Goal: Navigation & Orientation: Find specific page/section

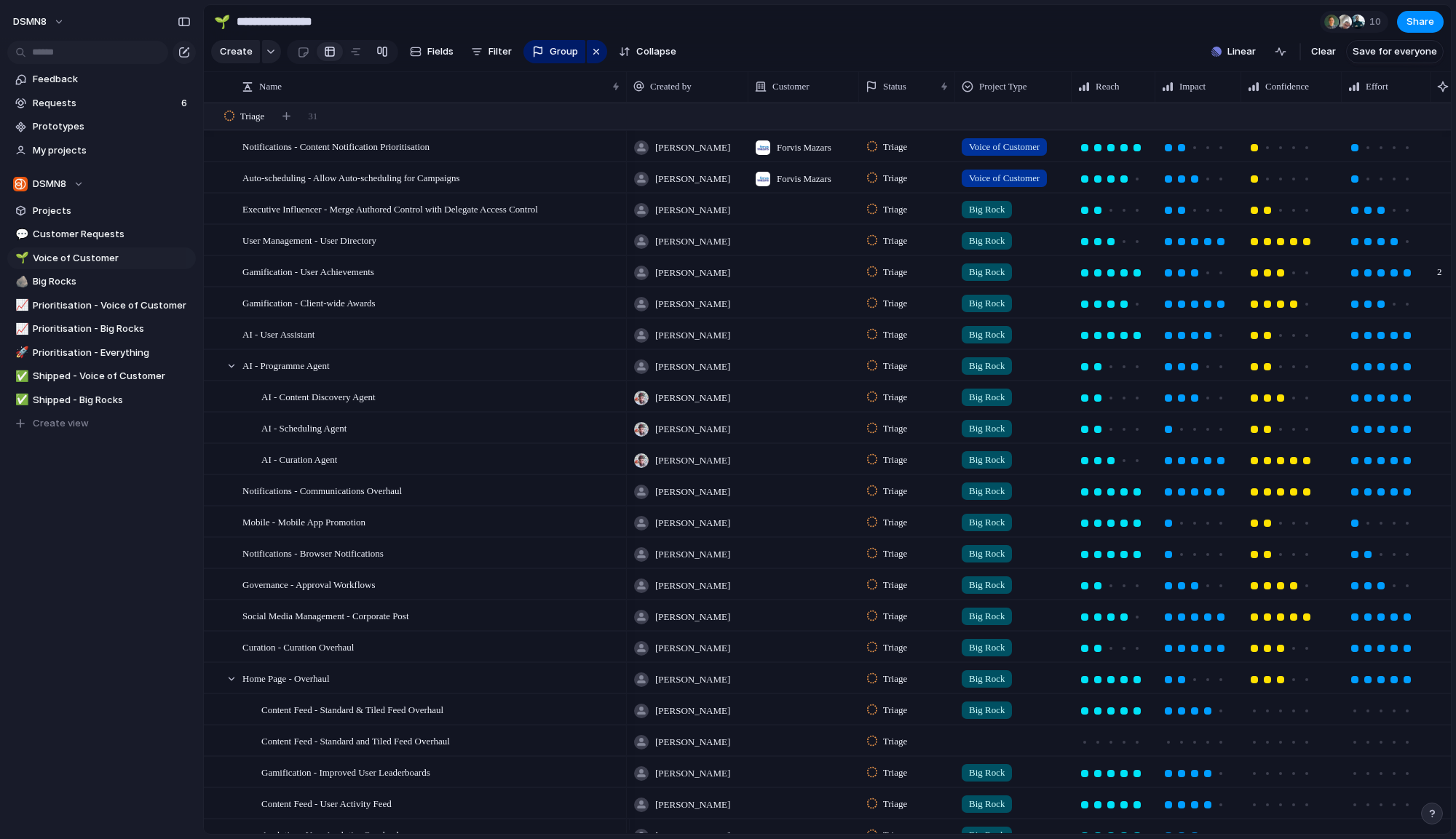
click at [385, 63] on link at bounding box center [382, 51] width 26 height 23
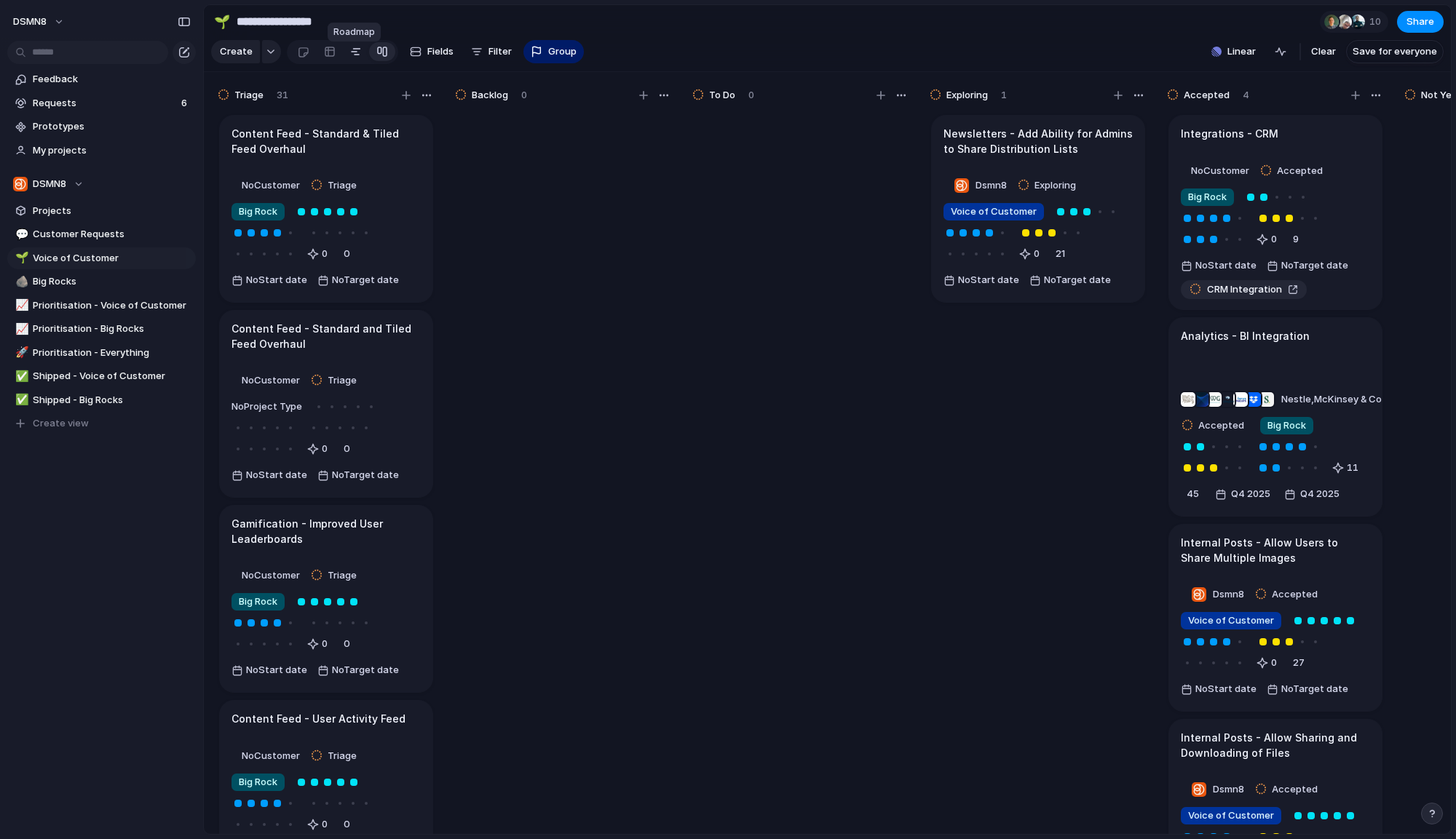
click at [354, 62] on div at bounding box center [355, 51] width 11 height 23
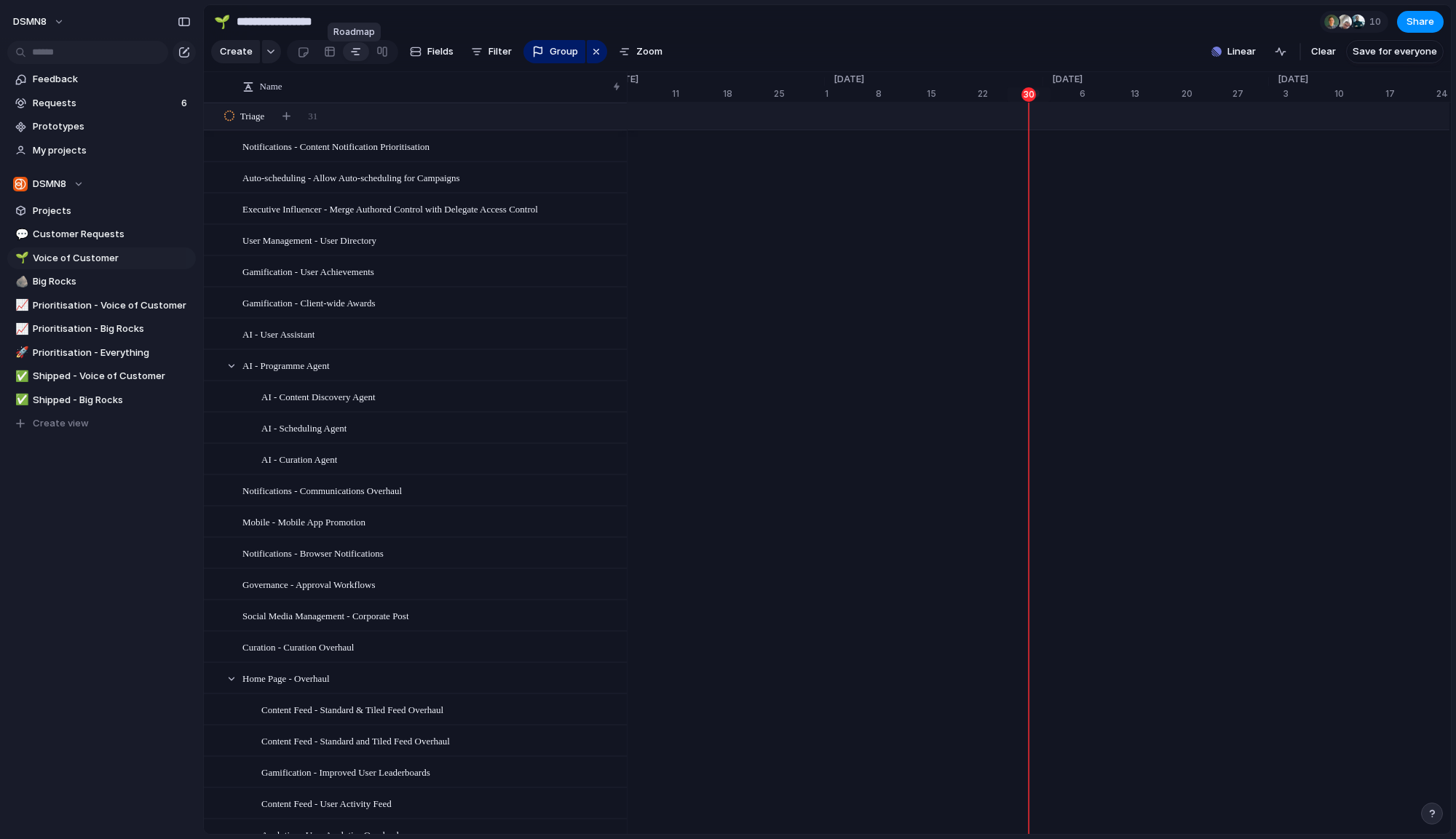
scroll to position [0, 7779]
click at [333, 59] on link at bounding box center [330, 51] width 26 height 23
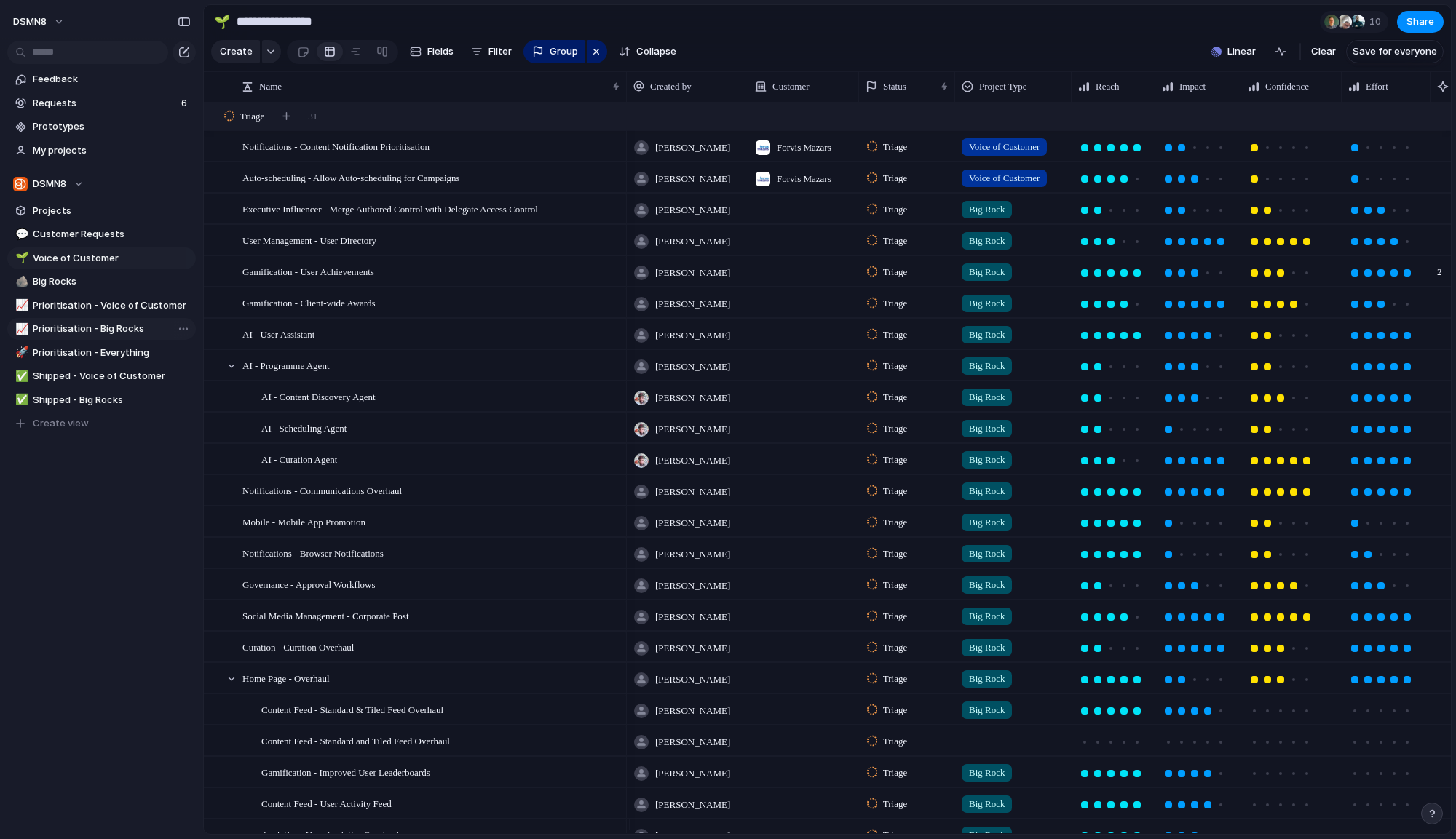
click at [123, 331] on span "Prioritisation - Big Rocks" at bounding box center [111, 329] width 158 height 15
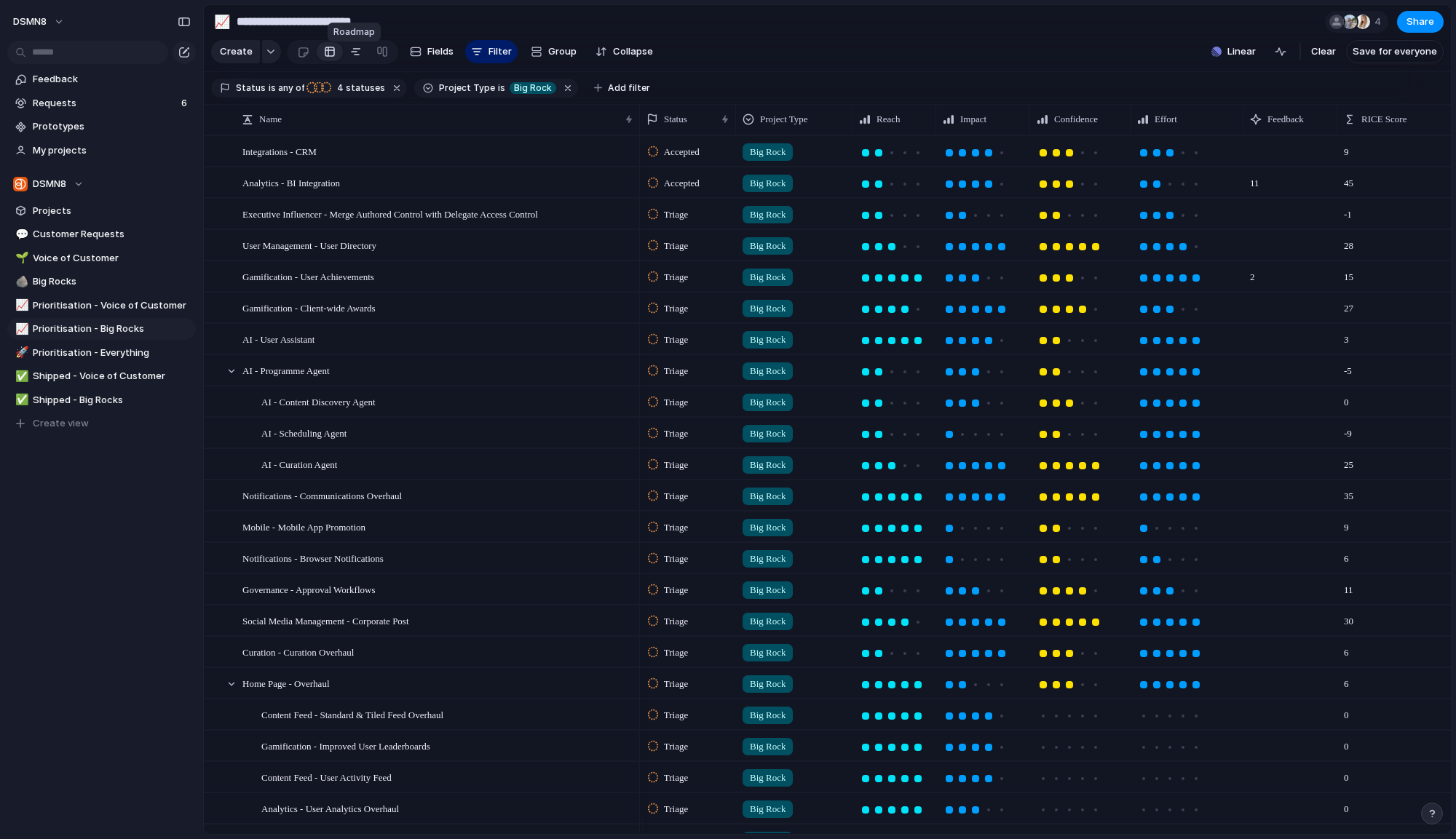
click at [354, 61] on div at bounding box center [355, 51] width 11 height 23
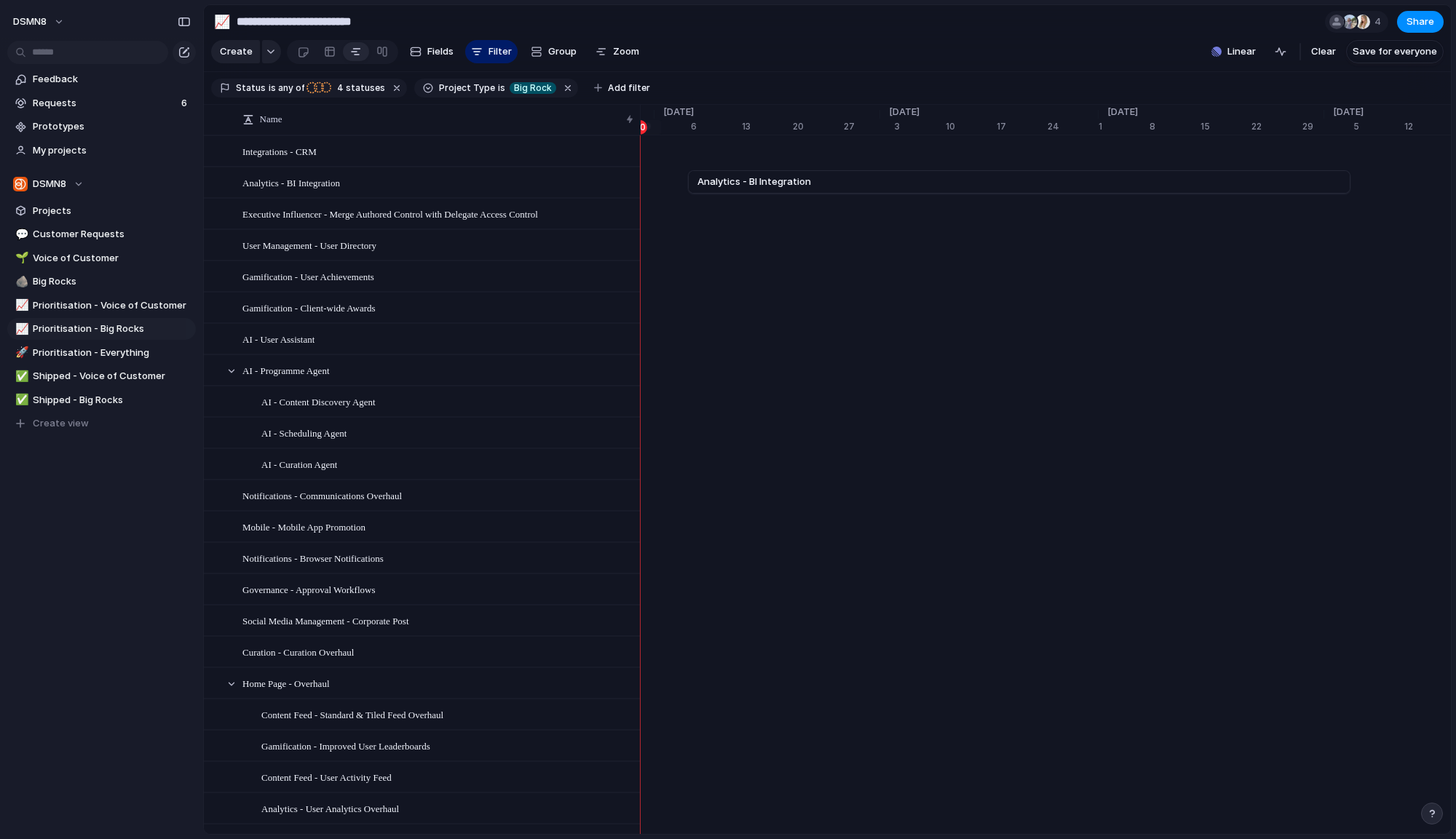
scroll to position [0, 8132]
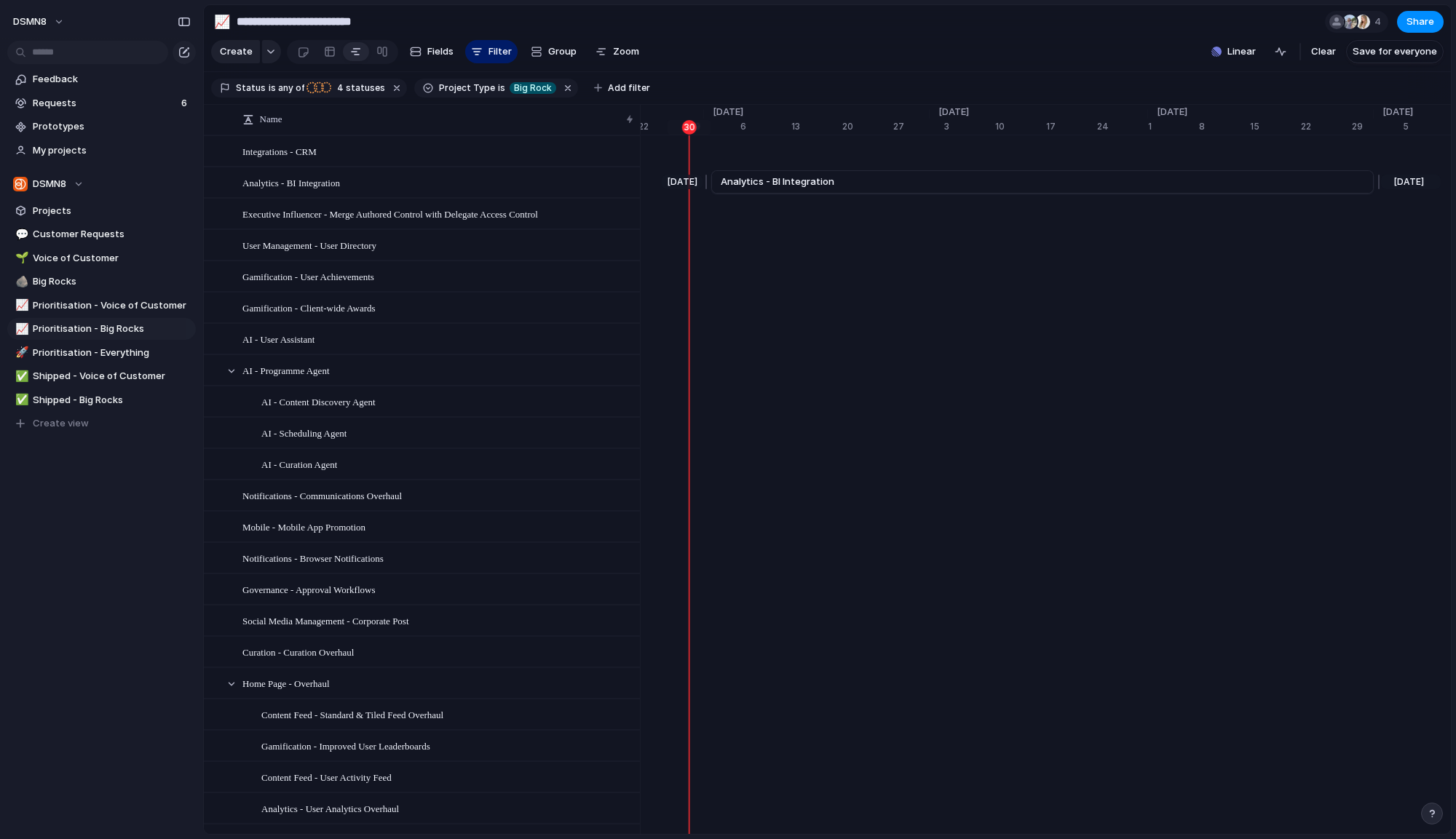
click at [851, 188] on link "Analytics - BI Integration" at bounding box center [1041, 181] width 643 height 22
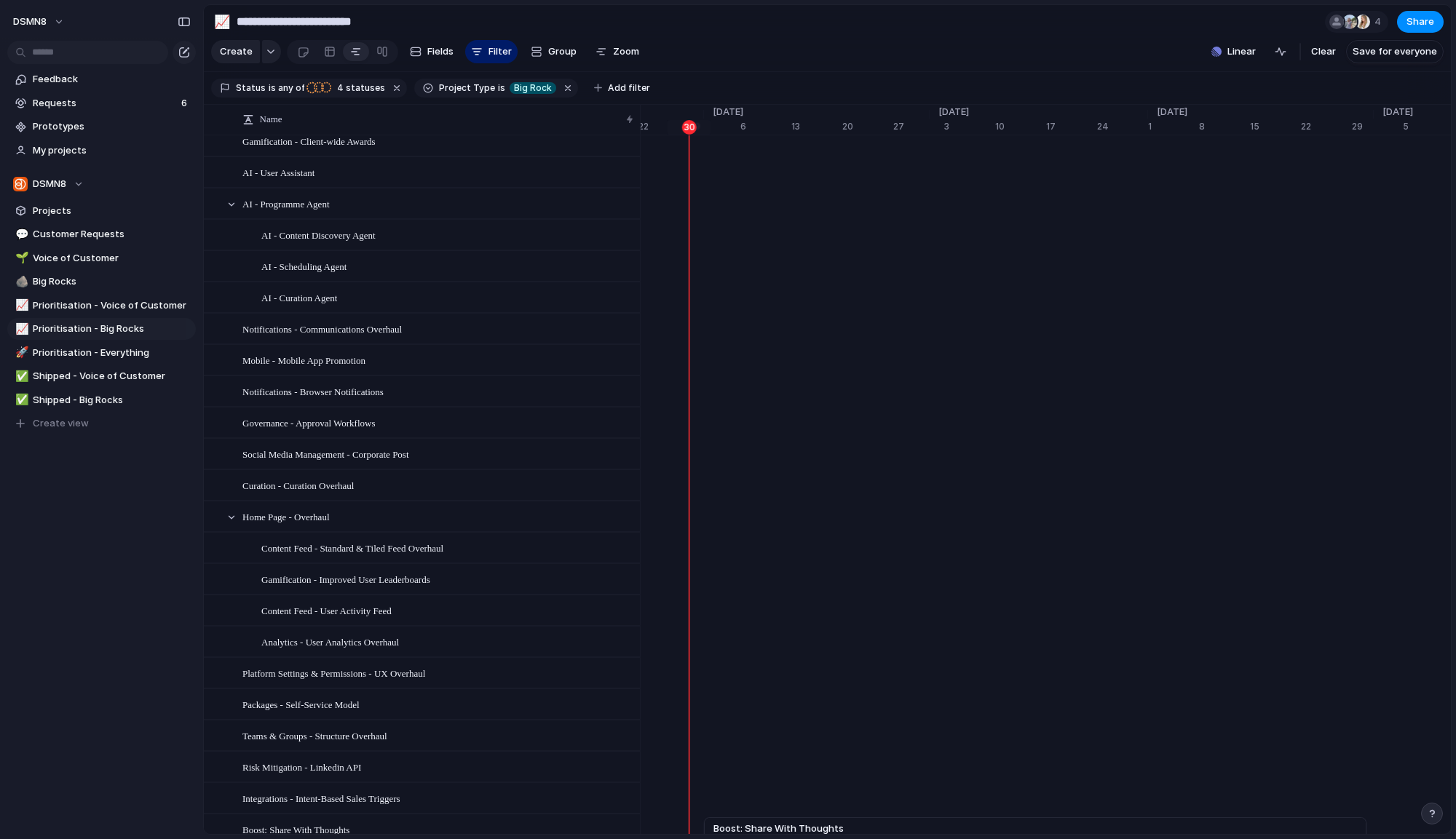
scroll to position [0, 0]
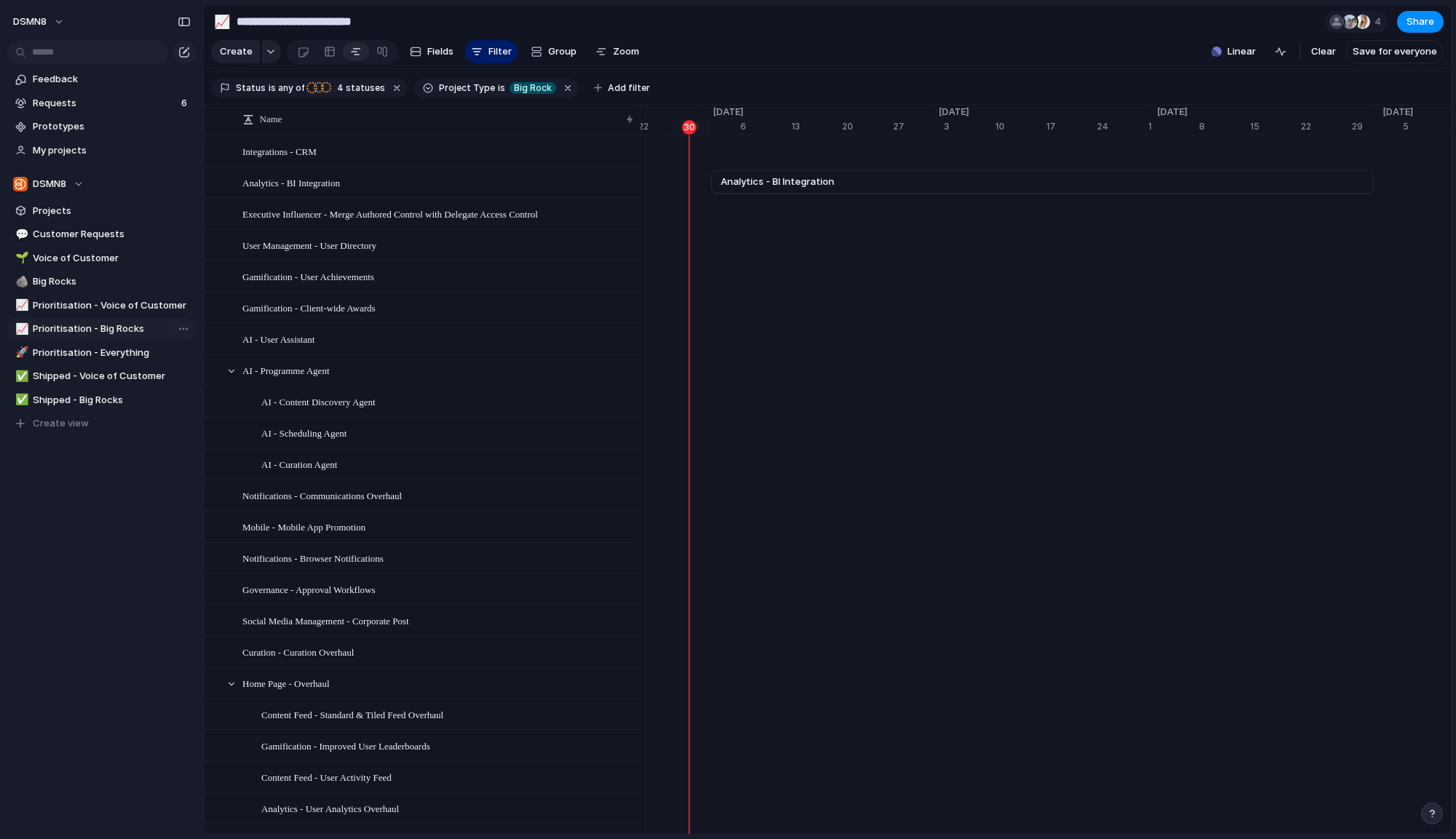
click at [81, 331] on span "Prioritisation - Big Rocks" at bounding box center [111, 329] width 158 height 15
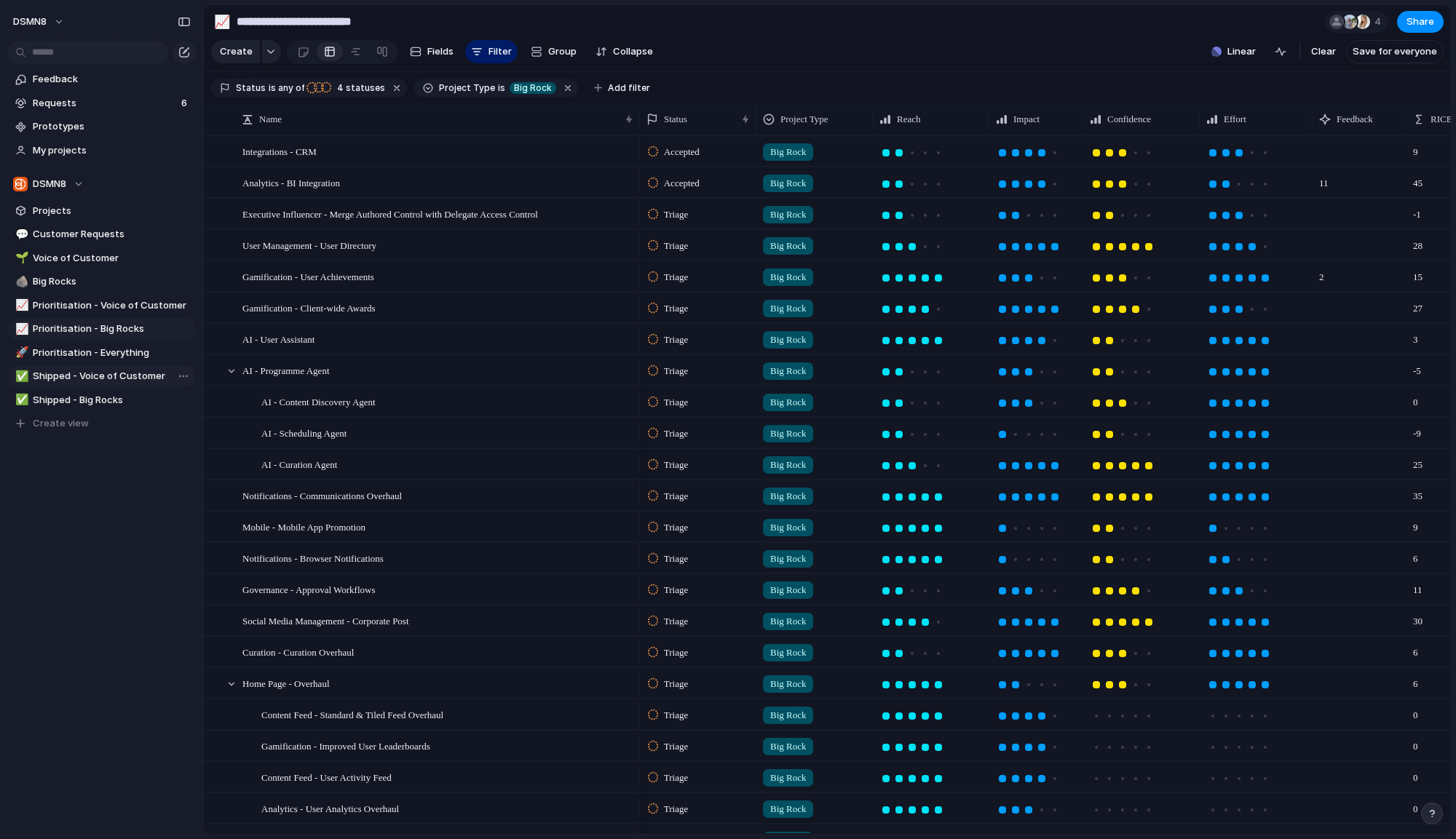
click at [99, 373] on span "Shipped - Voice of Customer" at bounding box center [111, 375] width 158 height 15
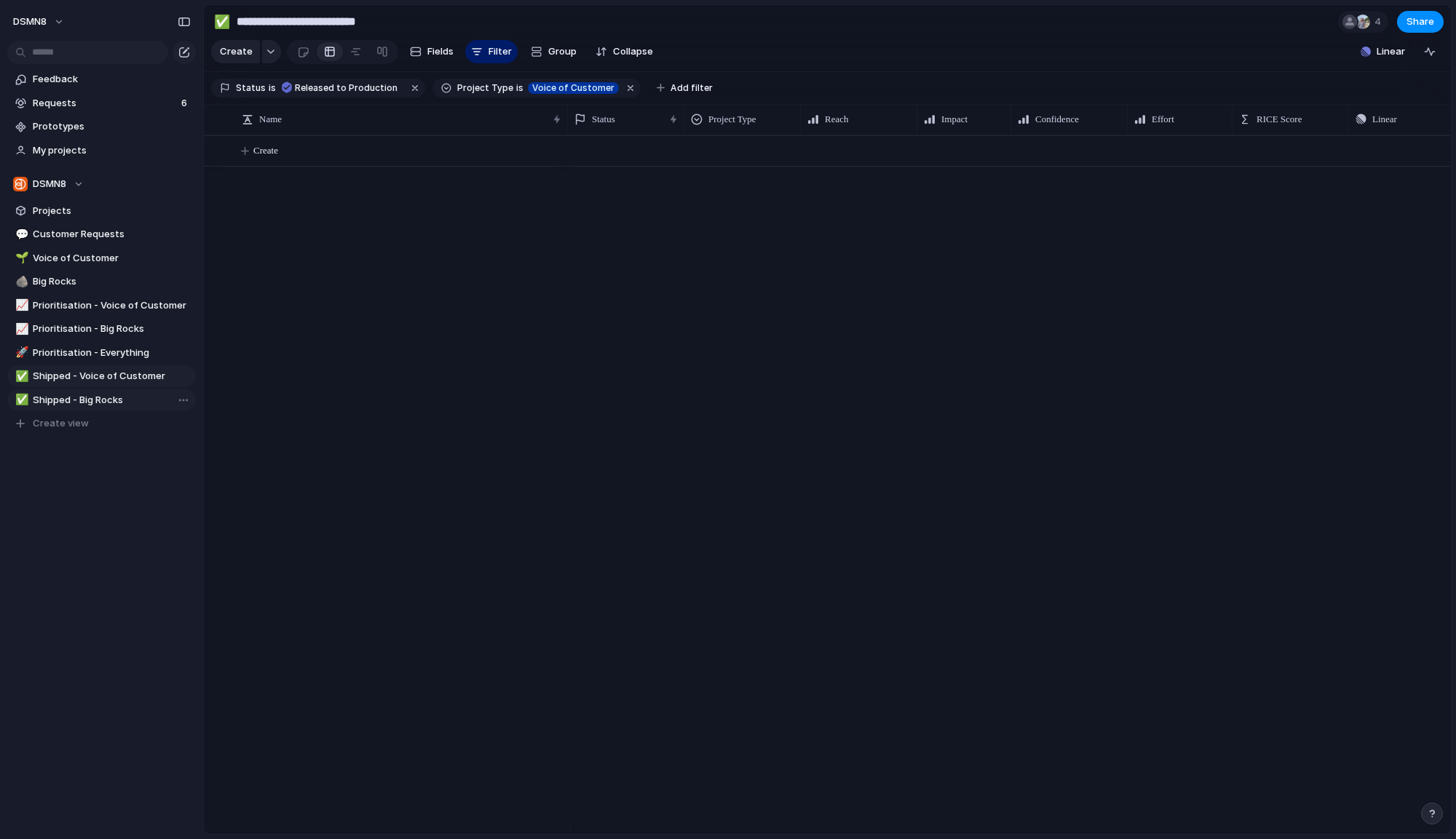
click at [98, 401] on span "Shipped - Big Rocks" at bounding box center [111, 400] width 158 height 15
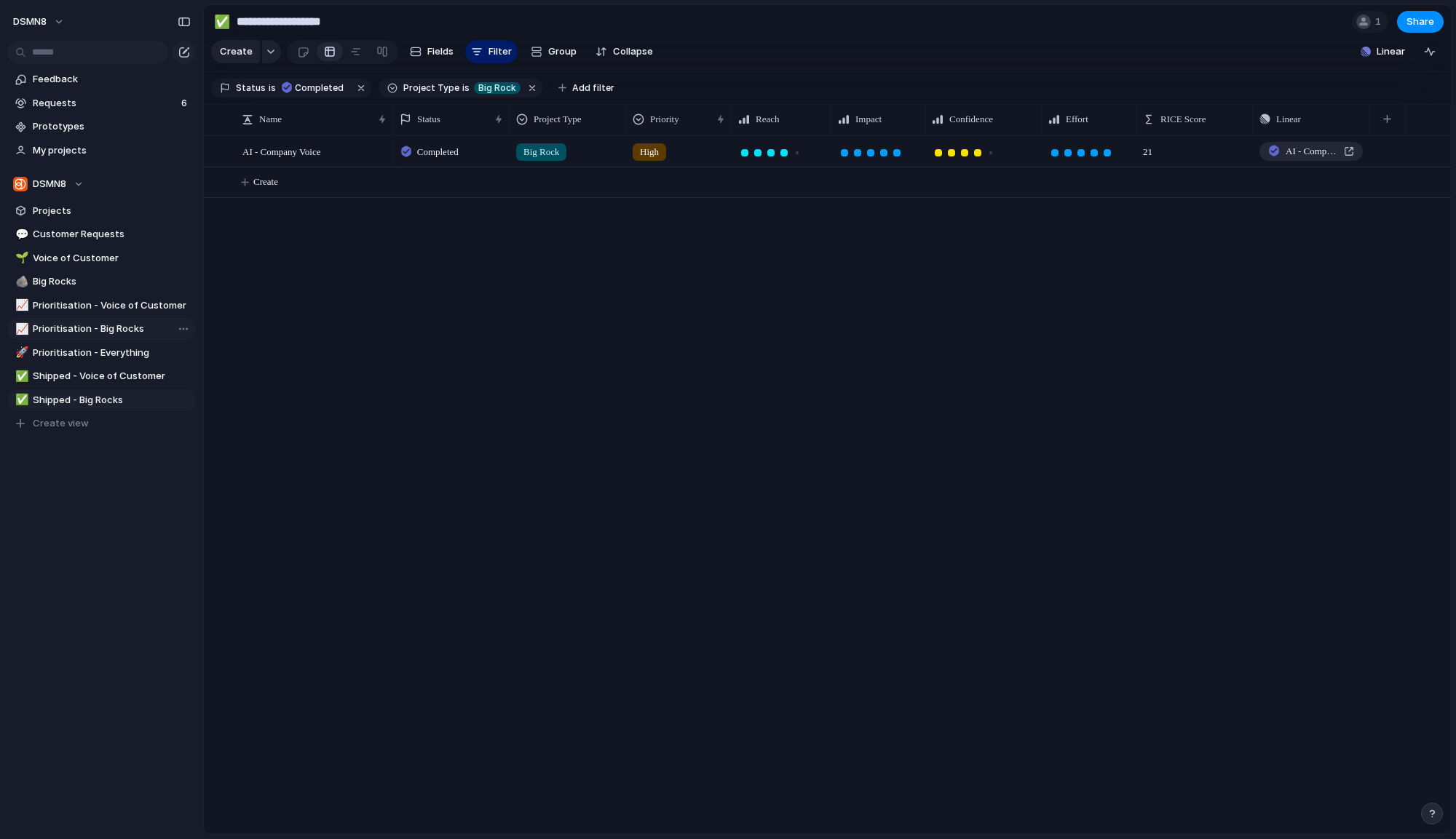
click at [98, 334] on span "Prioritisation - Big Rocks" at bounding box center [111, 329] width 158 height 15
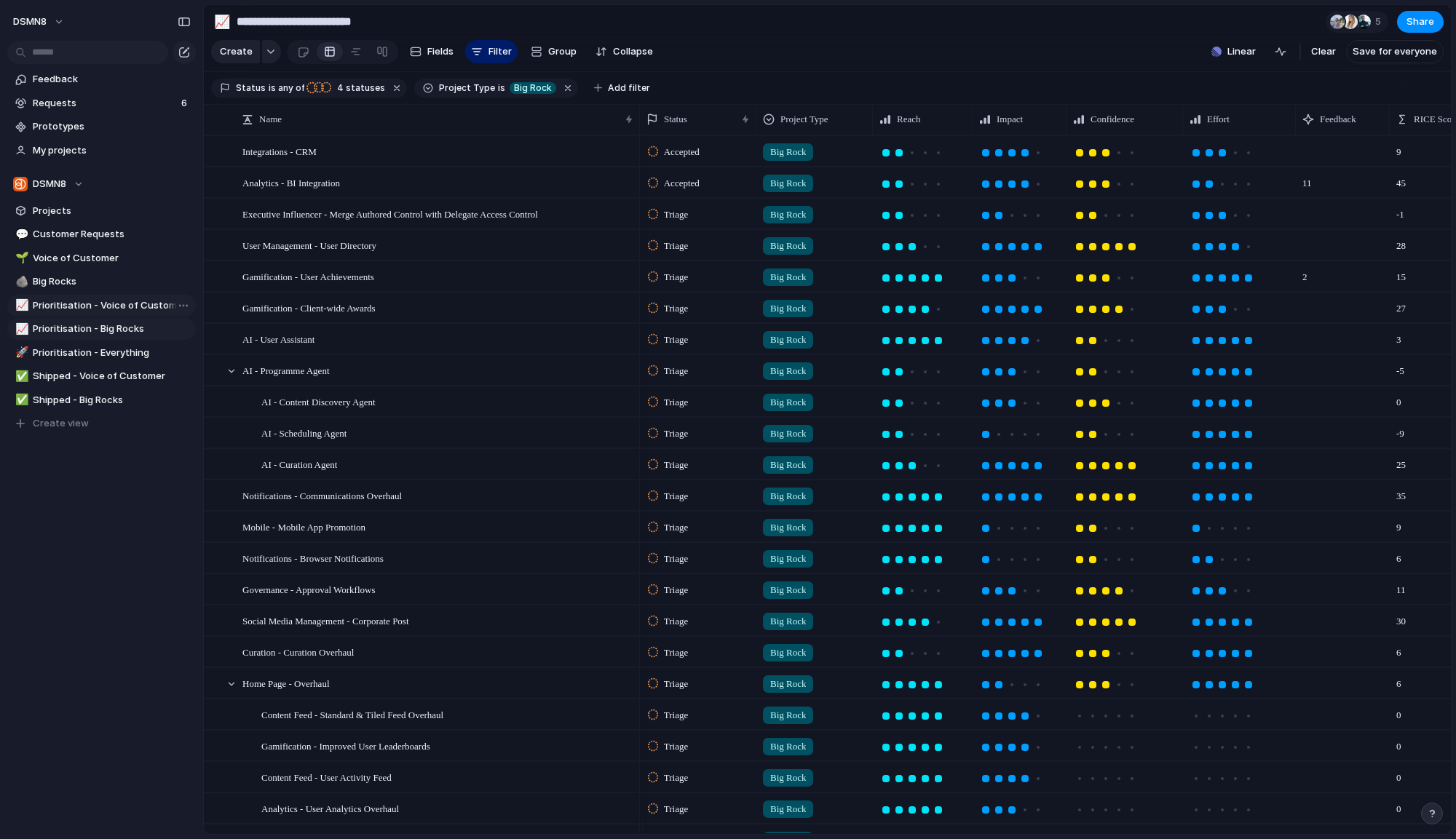
click at [115, 305] on span "Prioritisation - Voice of Customer" at bounding box center [111, 306] width 158 height 15
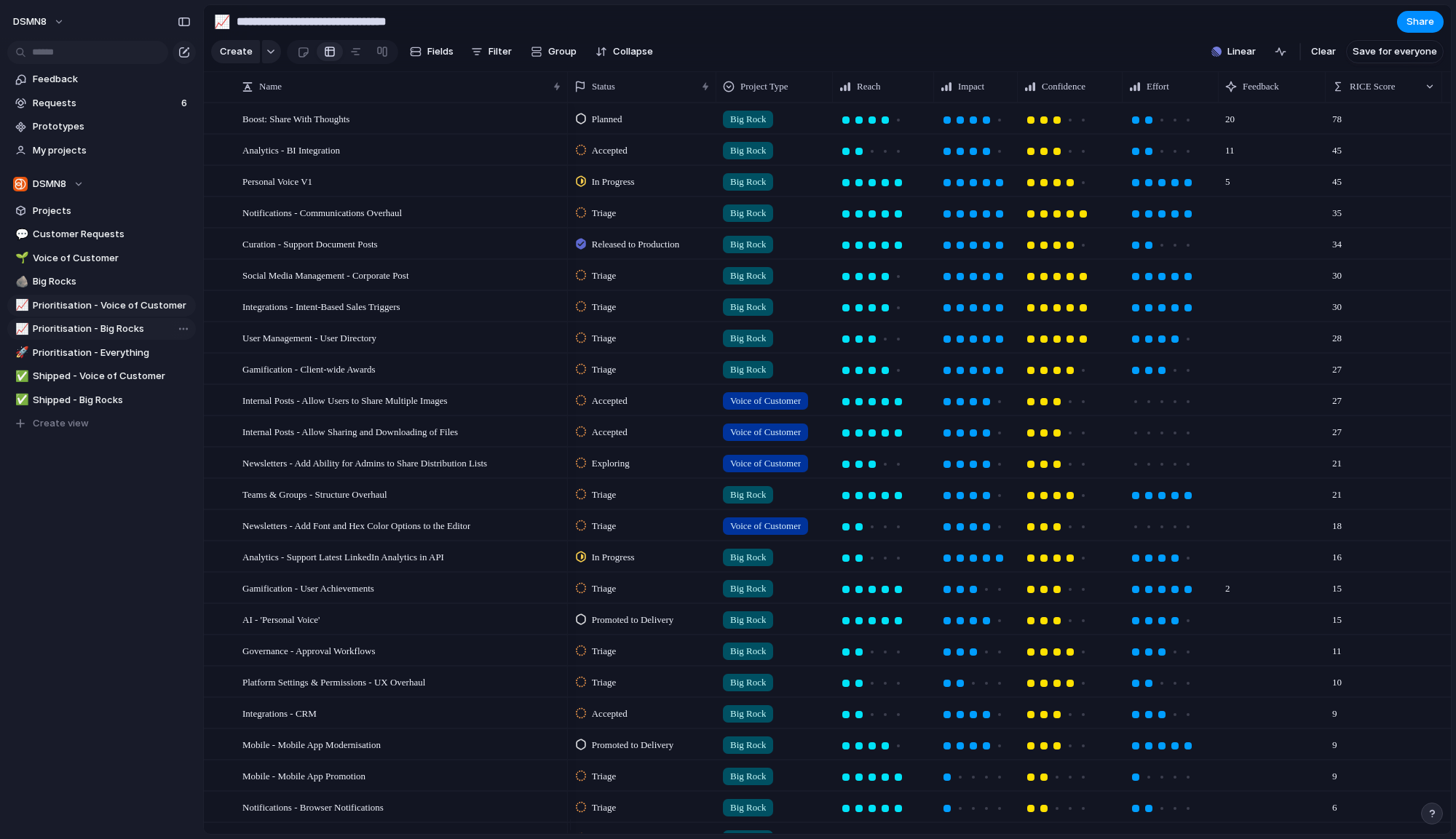
click at [114, 328] on span "Prioritisation - Big Rocks" at bounding box center [111, 329] width 158 height 15
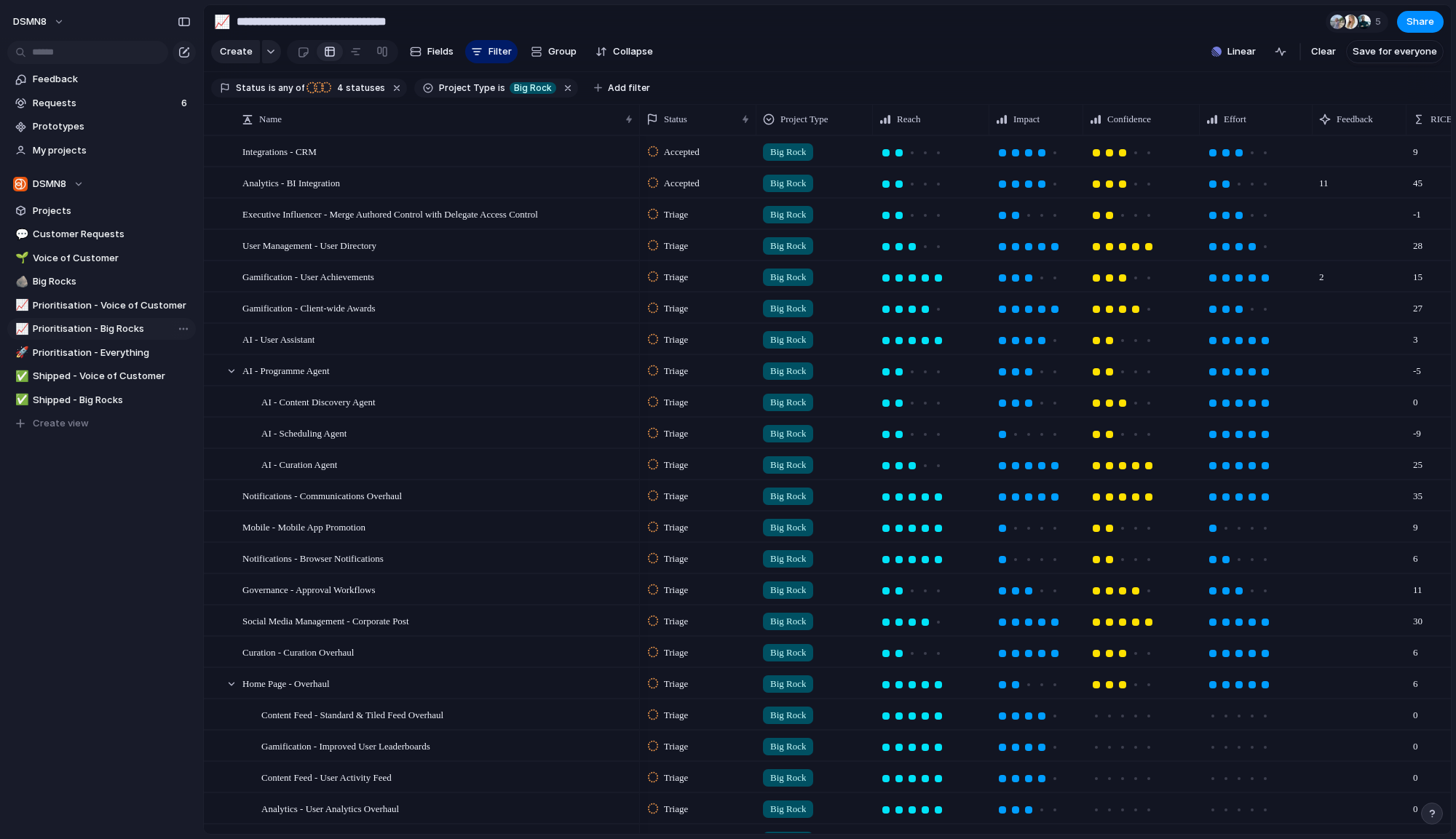
type input "**********"
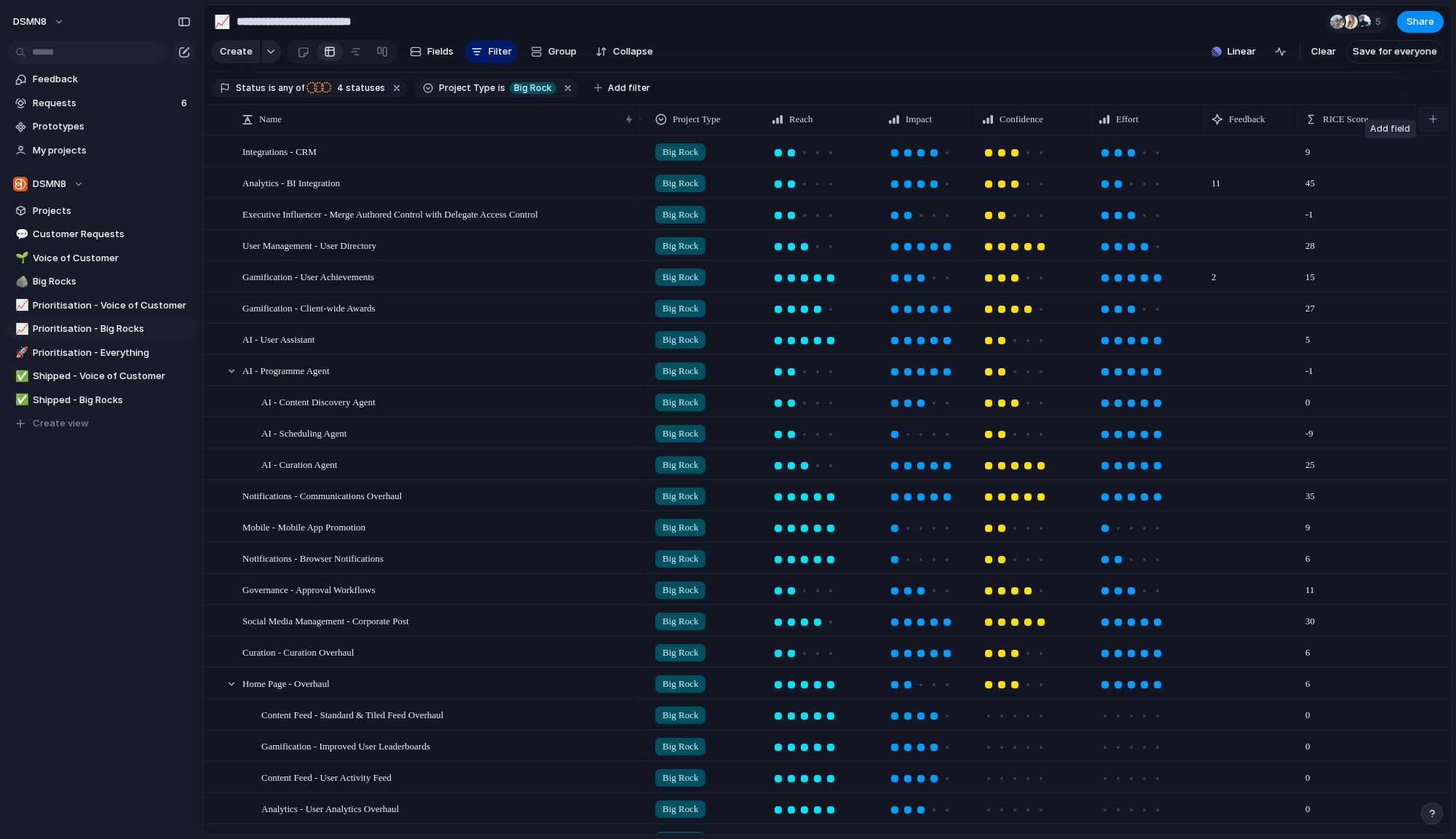
click at [1434, 123] on div "button" at bounding box center [1432, 118] width 8 height 8
click at [706, 161] on div "Big Rock" at bounding box center [681, 152] width 50 height 17
click at [699, 164] on div "Big Rock Voice of Customer Customer Request" at bounding box center [728, 420] width 1456 height 839
click at [324, 167] on div "Integrations - CRM" at bounding box center [439, 151] width 392 height 30
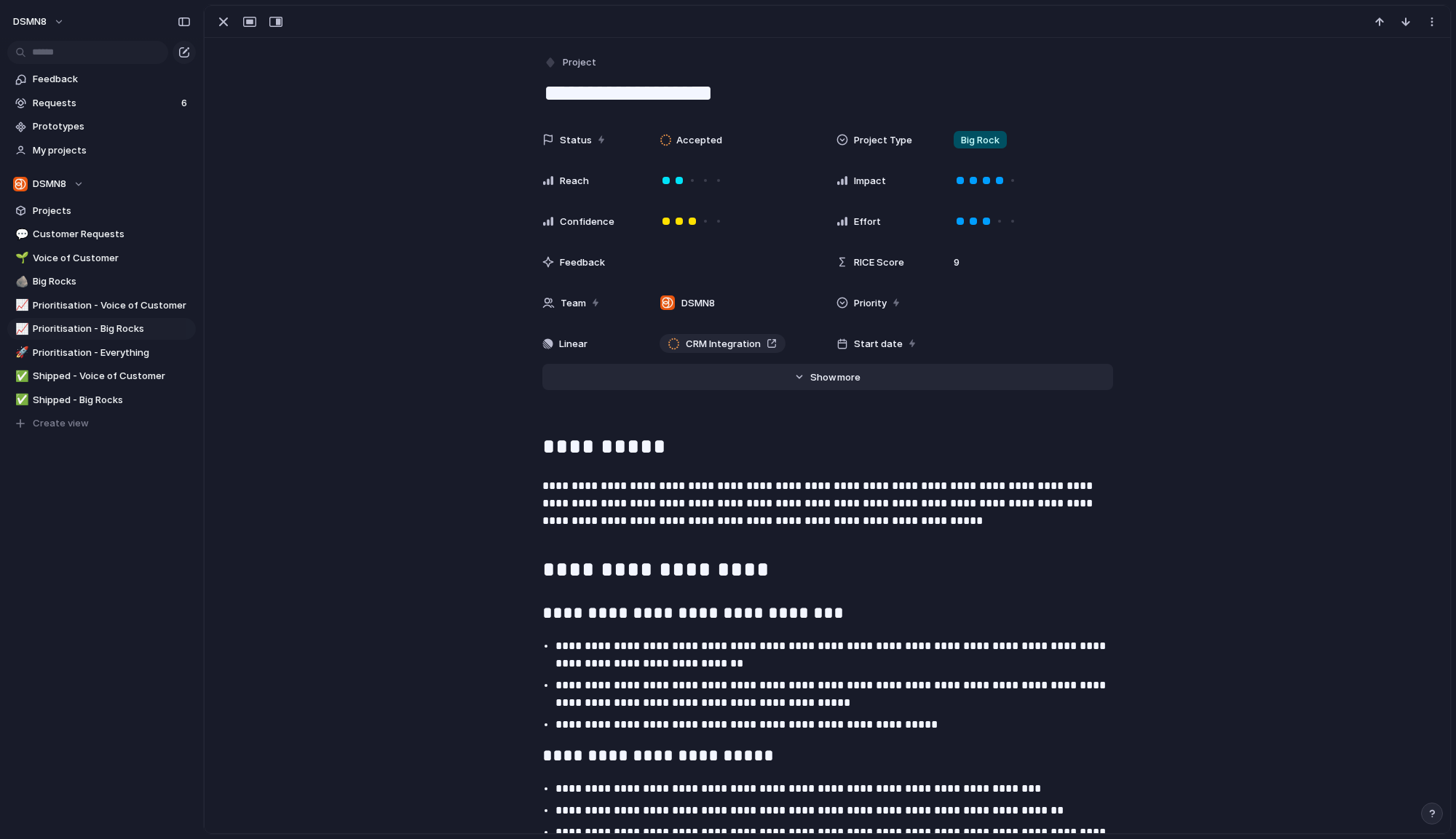
click at [837, 375] on span "more" at bounding box center [848, 377] width 23 height 15
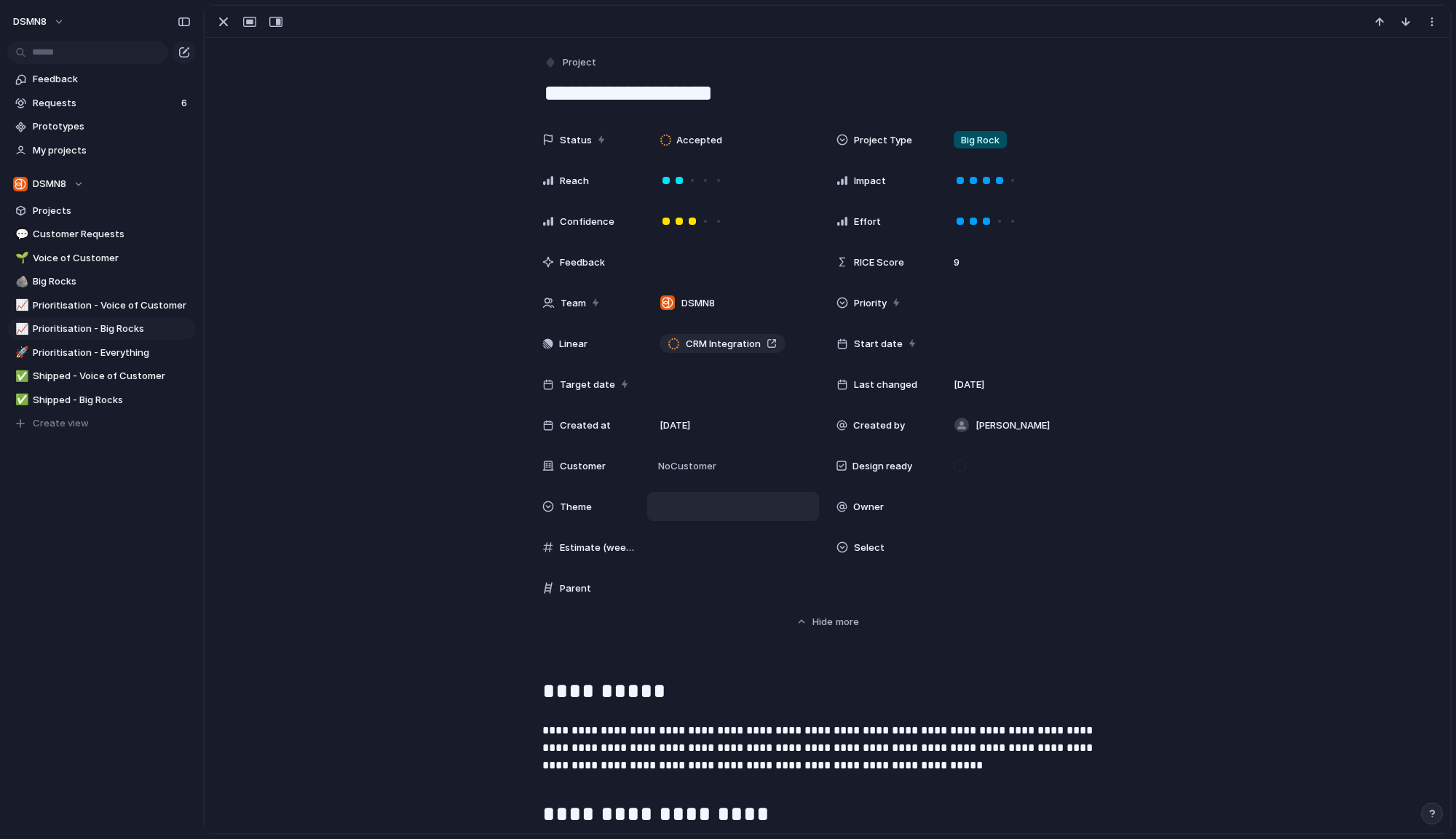
click at [728, 510] on div at bounding box center [733, 506] width 159 height 16
click at [1029, 609] on div "🌱 Experiment 🔮 Magic 🔨 Infrastructure 🚀 Scale New Revenue Retention" at bounding box center [728, 420] width 1456 height 839
click at [715, 513] on div at bounding box center [733, 506] width 159 height 16
